Goal: Information Seeking & Learning: Learn about a topic

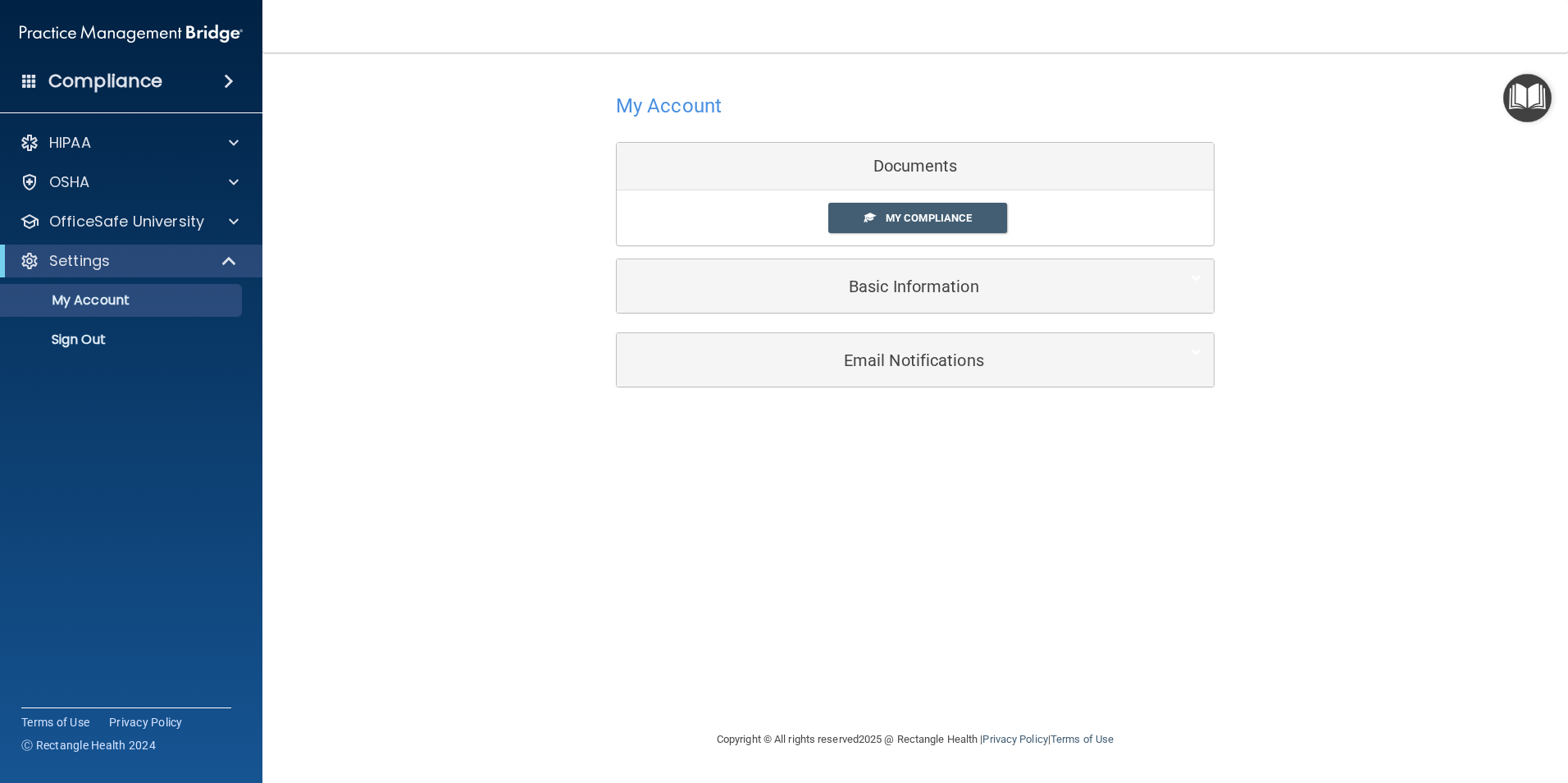
click at [719, 158] on div "Documents" at bounding box center [915, 166] width 597 height 47
click at [195, 210] on div "OfficeSafe University" at bounding box center [131, 221] width 263 height 33
click at [235, 220] on span at bounding box center [234, 221] width 10 height 20
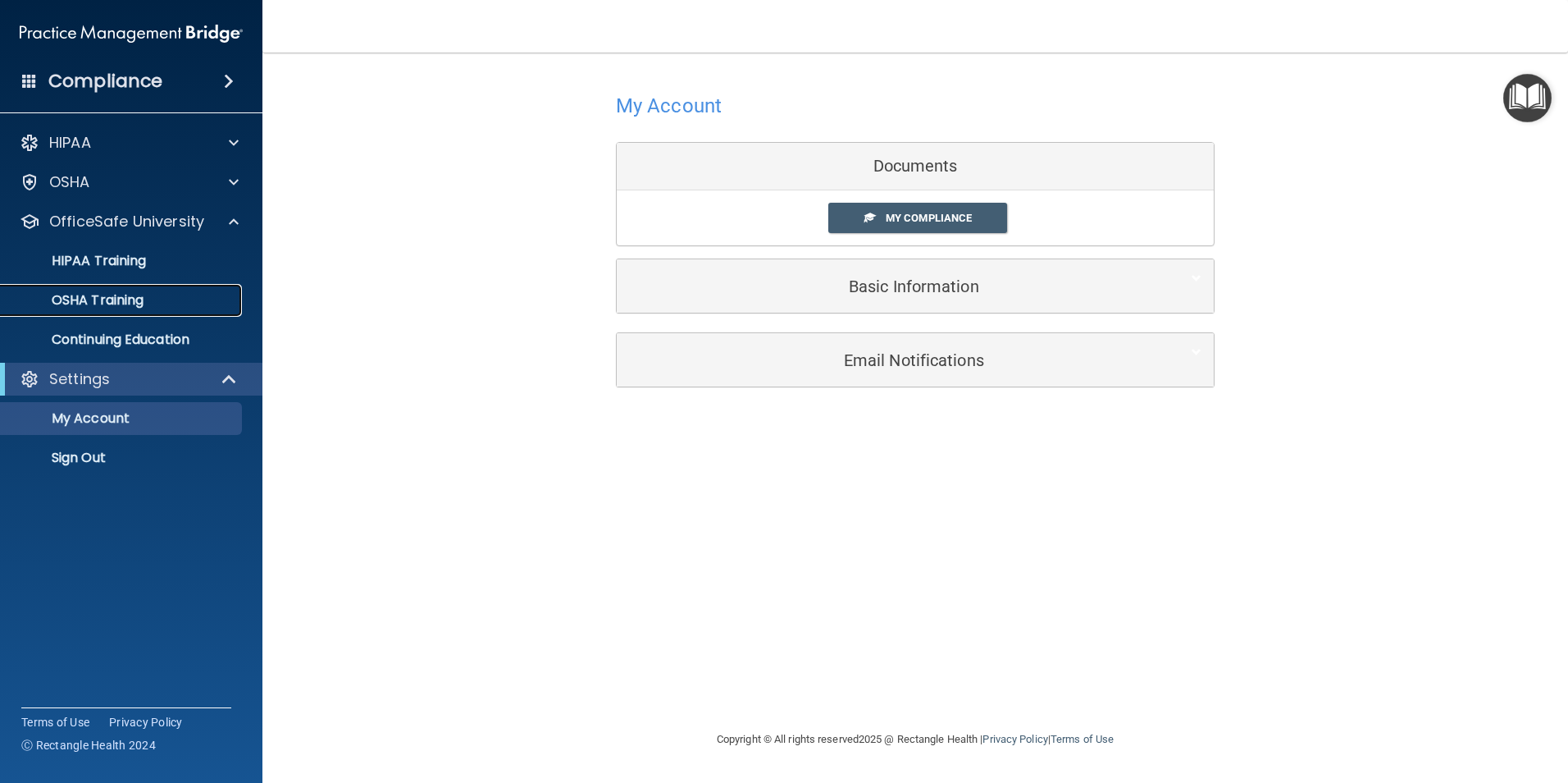
click at [175, 311] on link "OSHA Training" at bounding box center [113, 300] width 259 height 33
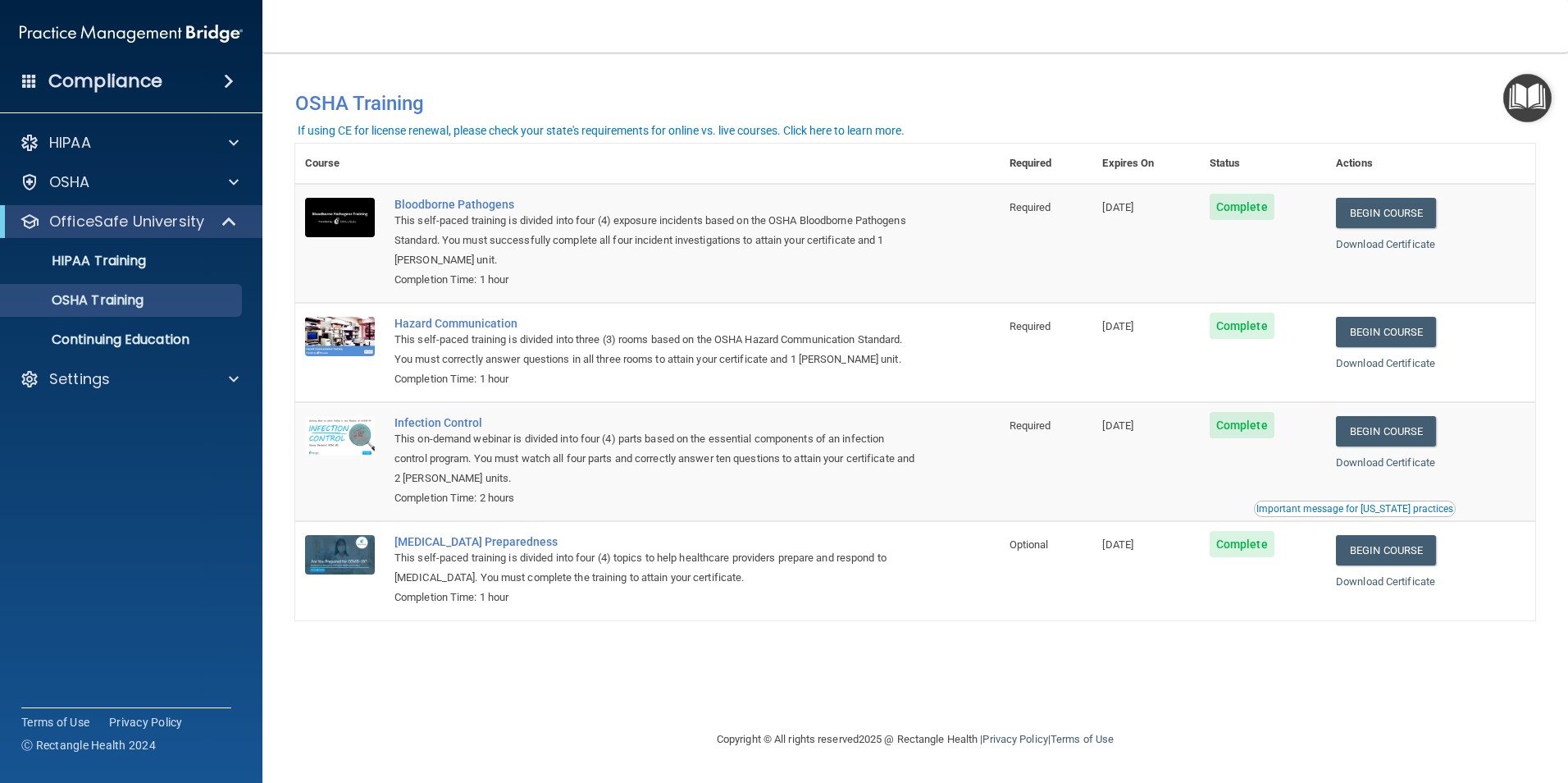
click at [618, 358] on div "This self-paced training is divided into three (3) rooms based on the OSHA Haza…" at bounding box center [656, 350] width 523 height 39
click at [1386, 335] on link "Begin Course" at bounding box center [1386, 332] width 100 height 30
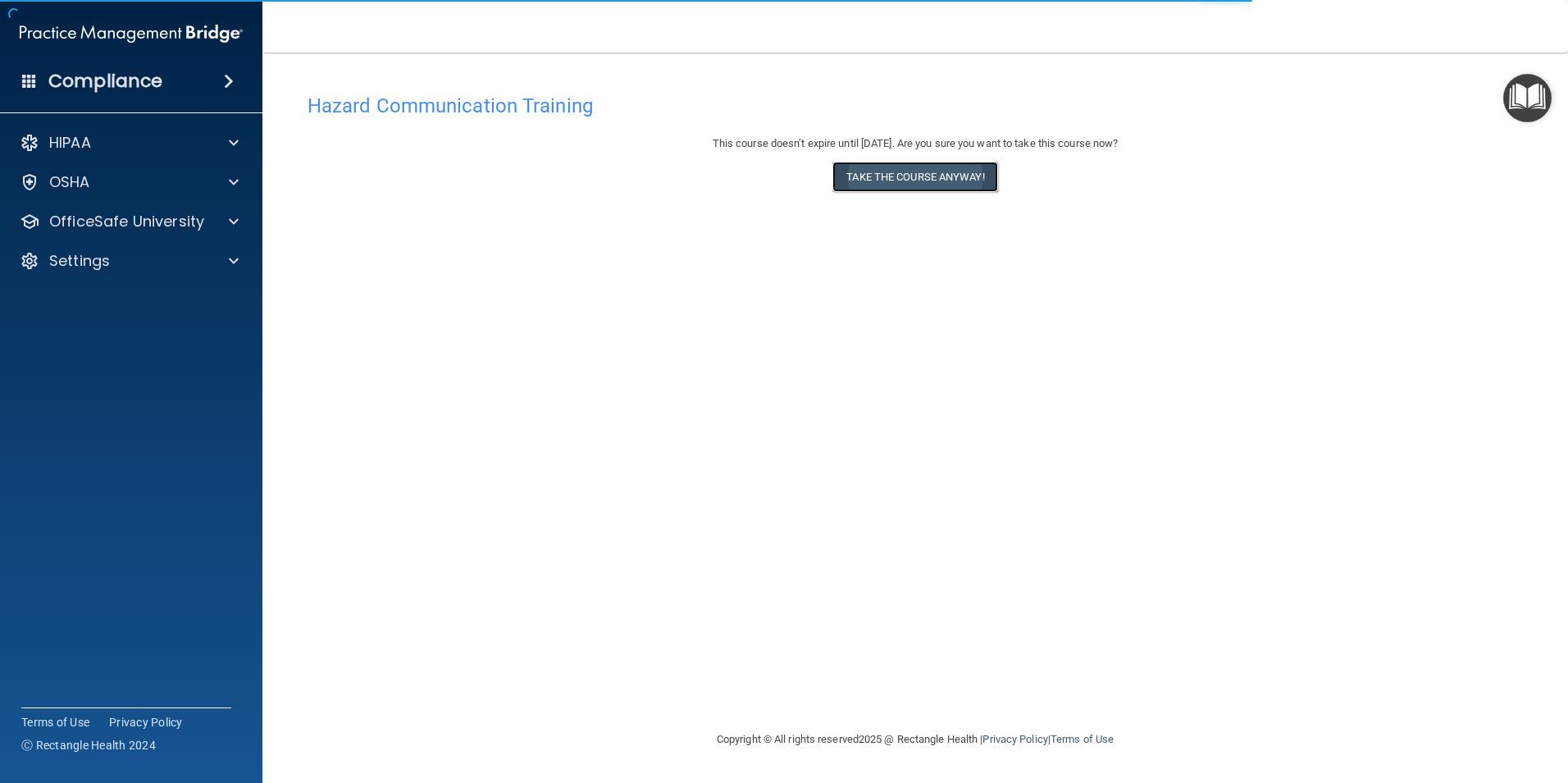
click at [977, 172] on button "Take the course anyway!" at bounding box center [915, 177] width 165 height 30
